Goal: Leave review/rating: Leave review/rating

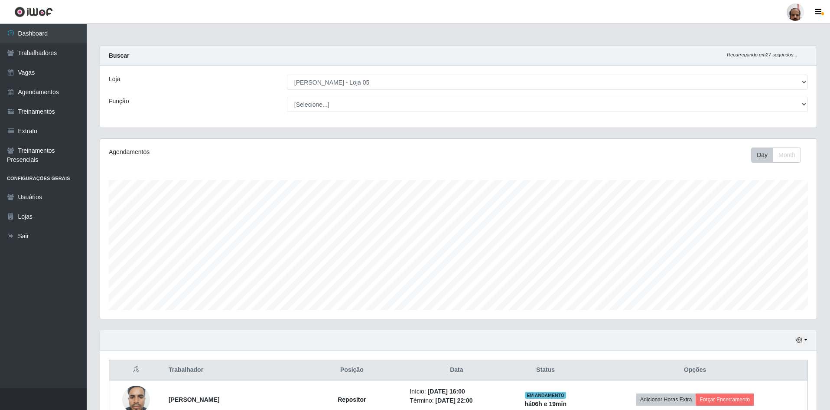
select select "252"
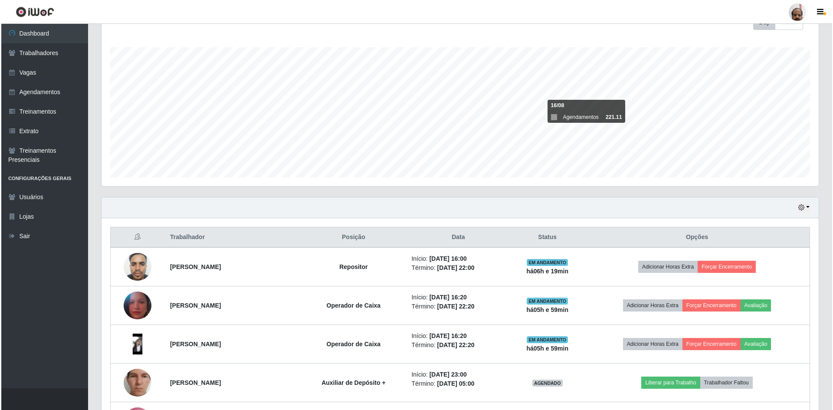
scroll to position [219, 0]
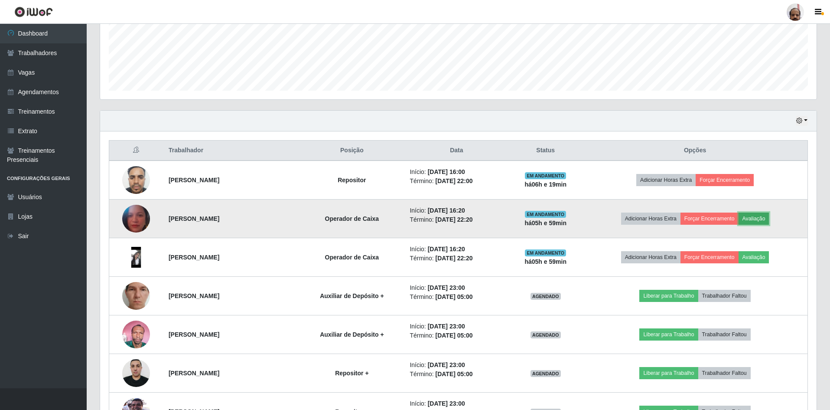
click at [765, 219] on button "Avaliação" at bounding box center [754, 218] width 31 height 12
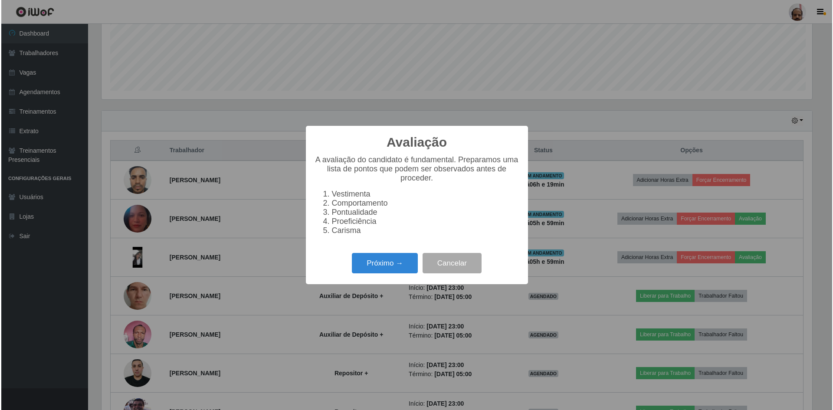
scroll to position [180, 712]
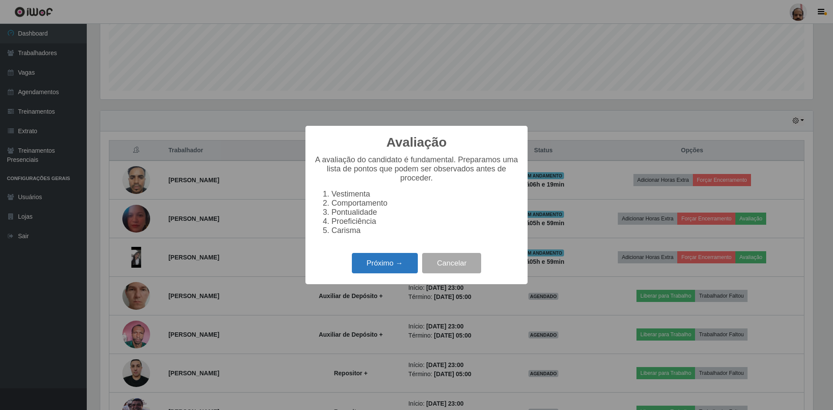
click at [382, 266] on button "Próximo →" at bounding box center [385, 263] width 66 height 20
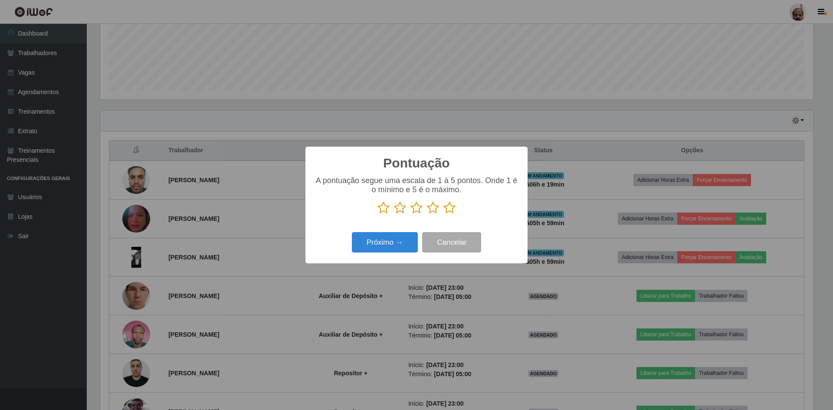
scroll to position [433428, 432895]
click at [448, 213] on icon at bounding box center [449, 207] width 12 height 13
click at [443, 214] on input "radio" at bounding box center [443, 214] width 0 height 0
click at [387, 250] on button "Próximo →" at bounding box center [385, 242] width 66 height 20
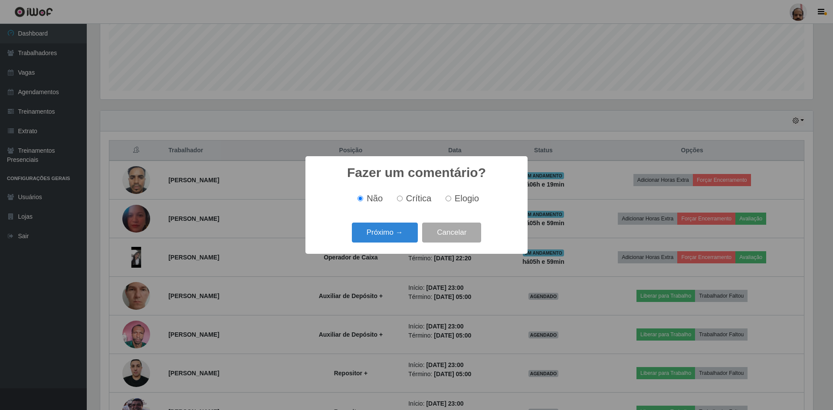
click at [468, 197] on span "Elogio" at bounding box center [466, 198] width 24 height 10
click at [451, 197] on input "Elogio" at bounding box center [448, 199] width 6 height 6
radio input "true"
click at [349, 240] on div "Próximo → Cancelar" at bounding box center [416, 232] width 205 height 25
click at [367, 238] on button "Próximo →" at bounding box center [385, 232] width 66 height 20
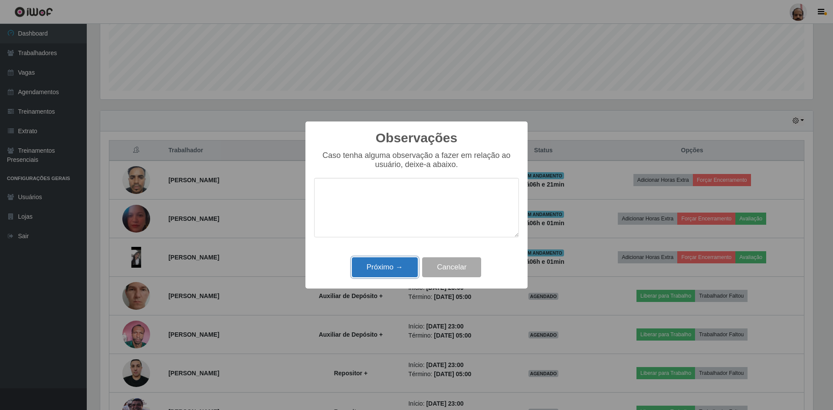
click at [369, 267] on button "Próximo →" at bounding box center [385, 267] width 66 height 20
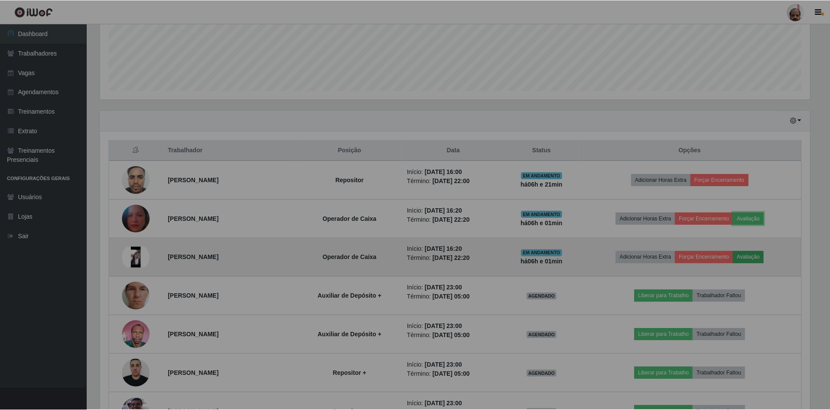
scroll to position [180, 717]
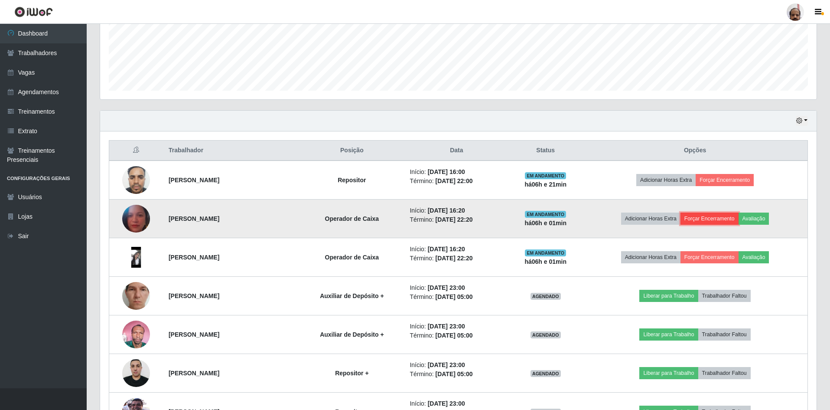
click at [718, 224] on button "Forçar Encerramento" at bounding box center [710, 218] width 58 height 12
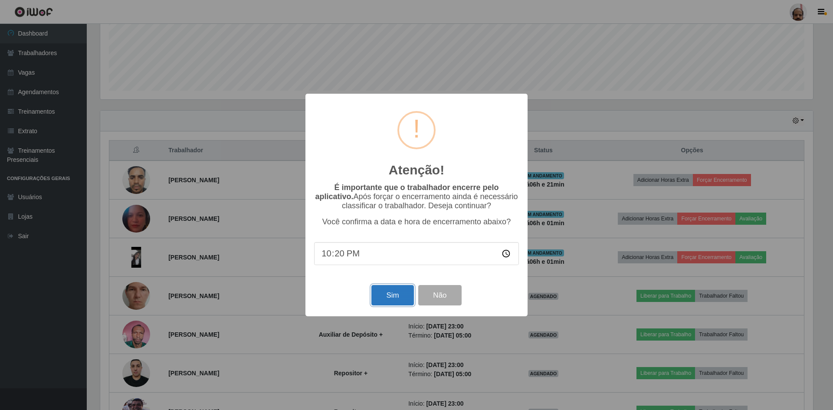
click at [388, 290] on button "Sim" at bounding box center [392, 295] width 42 height 20
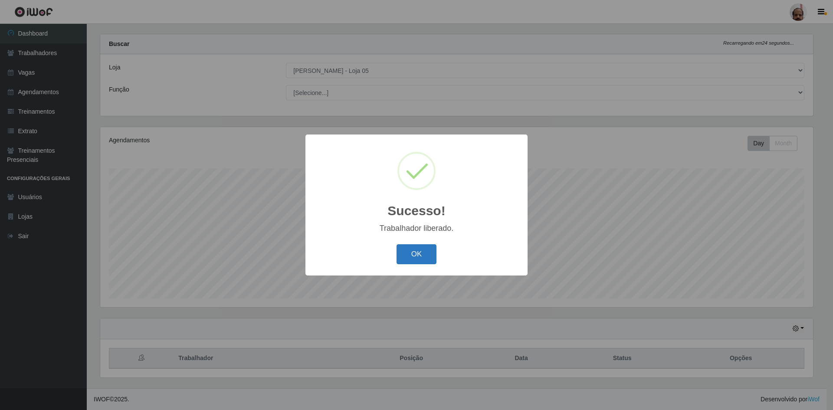
click at [412, 253] on button "OK" at bounding box center [416, 254] width 40 height 20
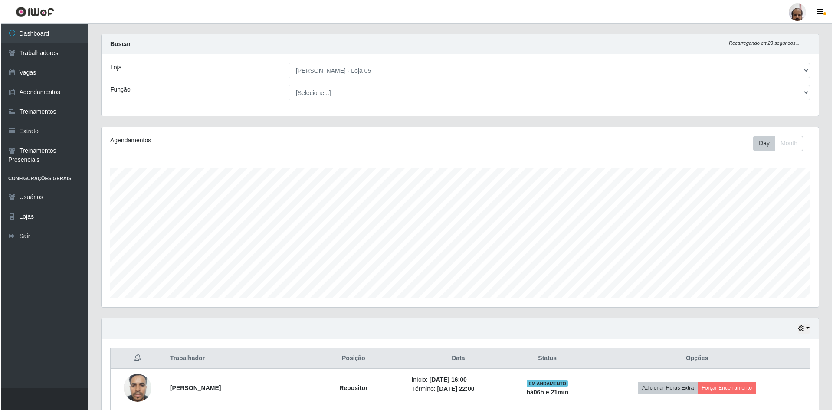
scroll to position [229, 0]
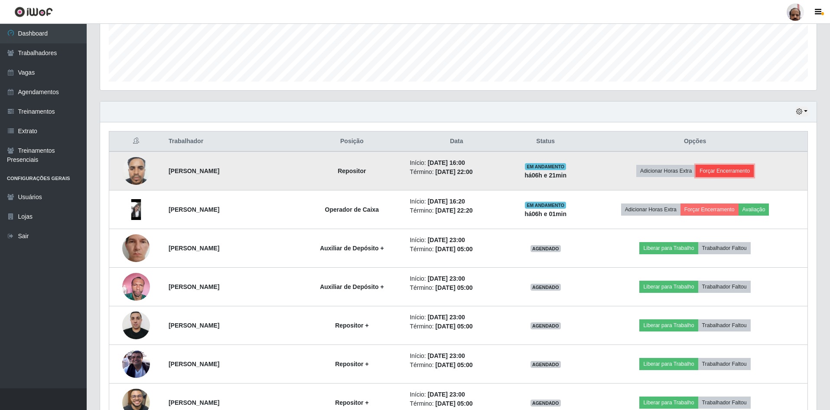
click at [714, 171] on button "Forçar Encerramento" at bounding box center [725, 171] width 58 height 12
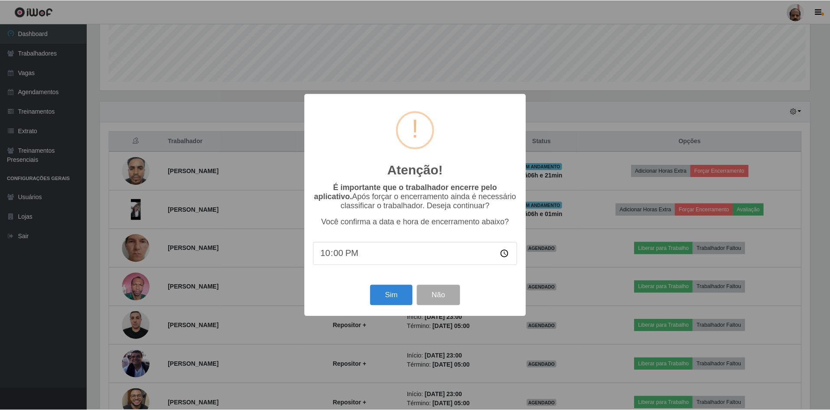
scroll to position [180, 712]
click at [400, 303] on button "Sim" at bounding box center [392, 295] width 42 height 20
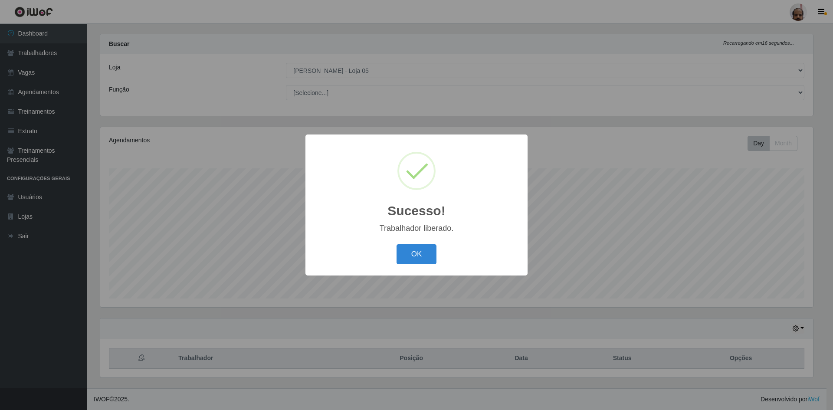
click at [421, 242] on div "OK Cancel" at bounding box center [416, 254] width 205 height 25
click at [421, 251] on button "OK" at bounding box center [416, 254] width 40 height 20
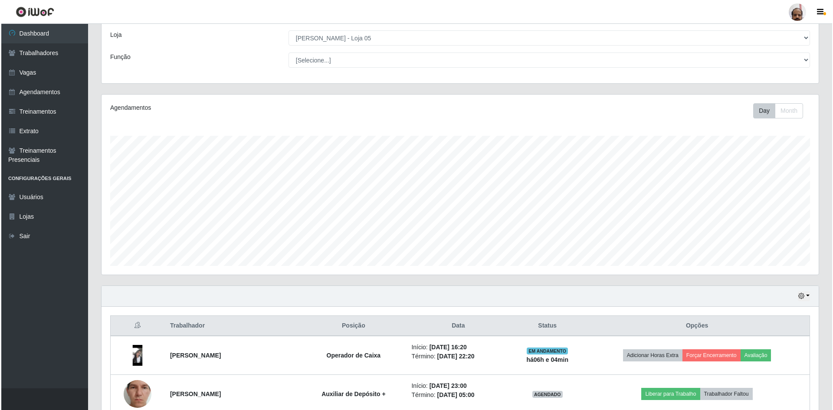
scroll to position [98, 0]
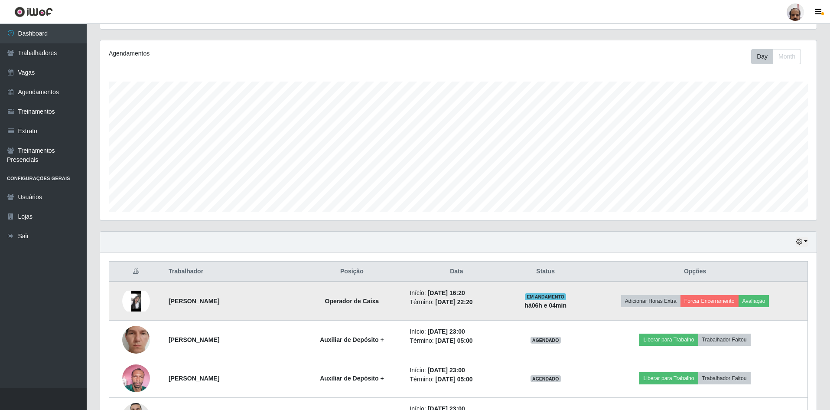
click at [138, 299] on img at bounding box center [136, 301] width 28 height 21
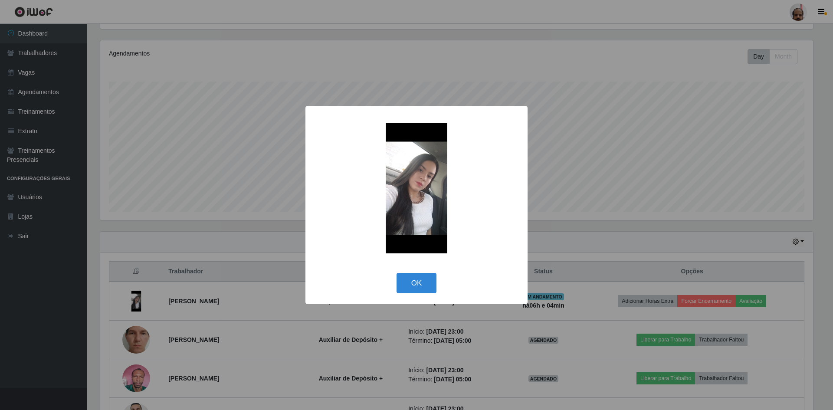
click at [415, 198] on img at bounding box center [416, 188] width 173 height 130
click at [422, 283] on button "OK" at bounding box center [416, 283] width 40 height 20
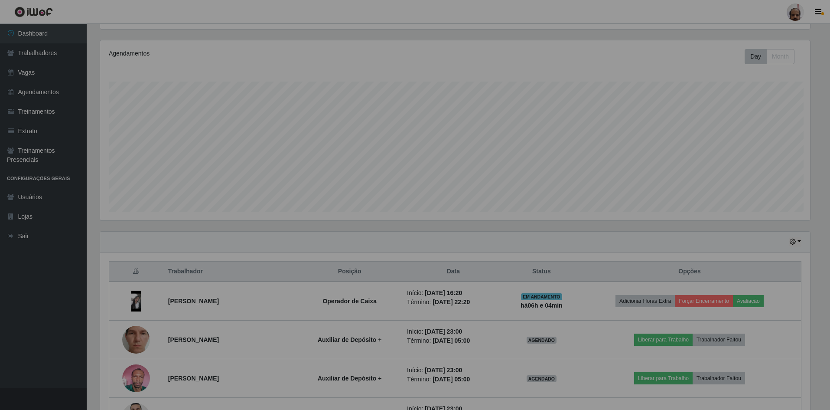
scroll to position [180, 717]
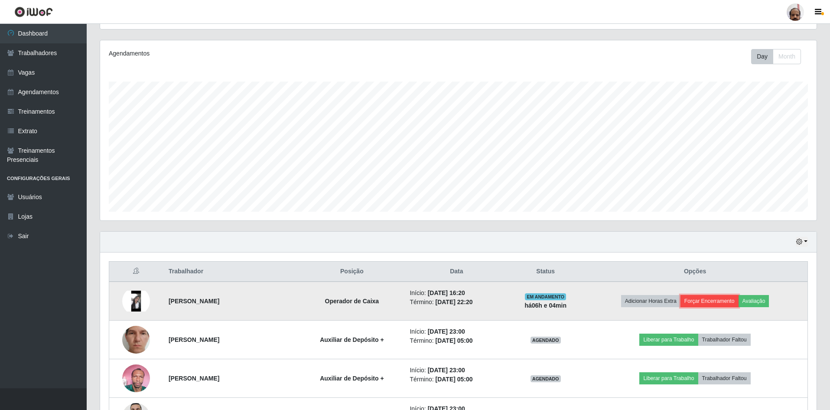
click at [715, 301] on button "Forçar Encerramento" at bounding box center [710, 301] width 58 height 12
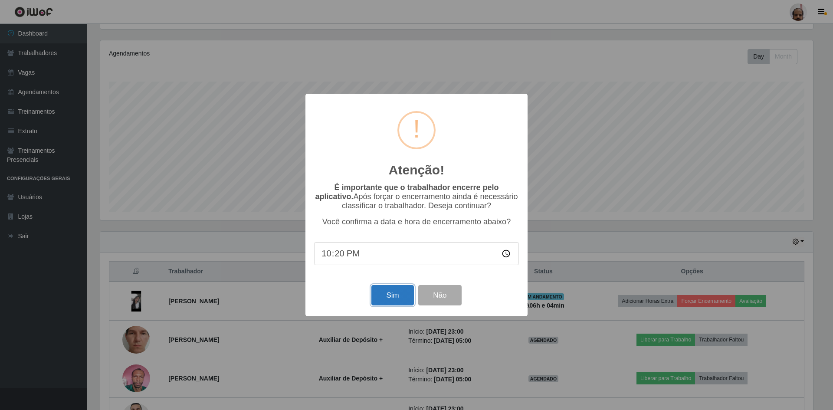
click at [395, 297] on button "Sim" at bounding box center [392, 295] width 42 height 20
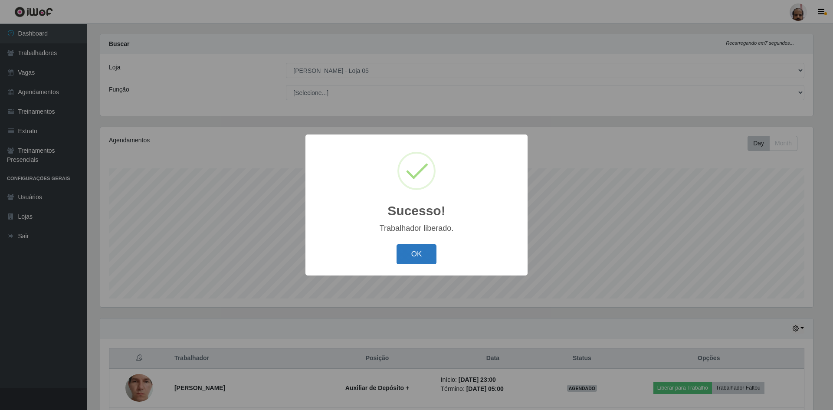
click at [414, 258] on button "OK" at bounding box center [416, 254] width 40 height 20
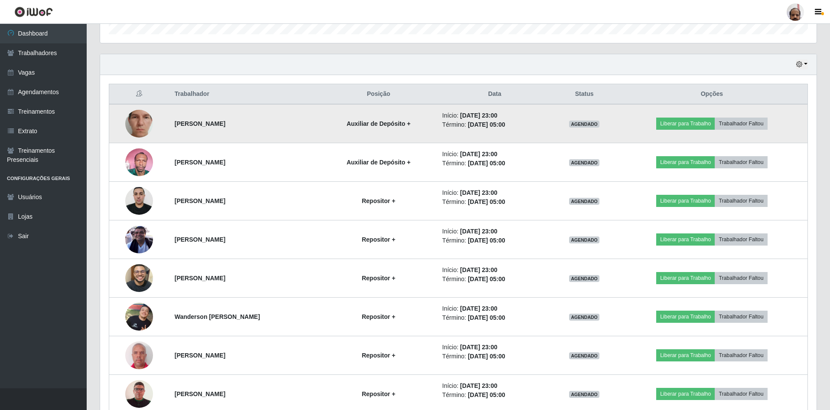
scroll to position [234, 0]
